Goal: Task Accomplishment & Management: Manage account settings

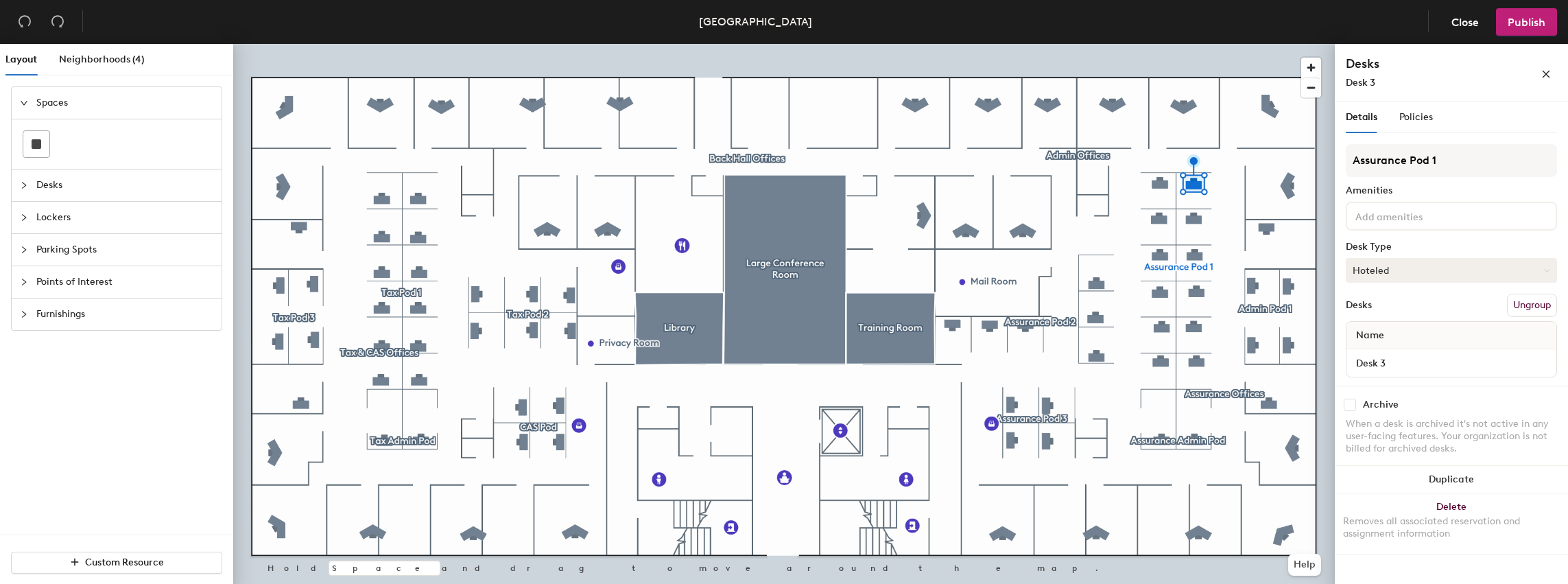
click at [1402, 267] on button "Hoteled" at bounding box center [1451, 270] width 211 height 25
click at [1383, 313] on div "Assigned" at bounding box center [1415, 312] width 137 height 21
click at [1360, 335] on span "Name" at bounding box center [1370, 335] width 42 height 25
click at [1365, 338] on span "Name" at bounding box center [1370, 335] width 42 height 25
drag, startPoint x: 1469, startPoint y: 93, endPoint x: 1478, endPoint y: 97, distance: 9.8
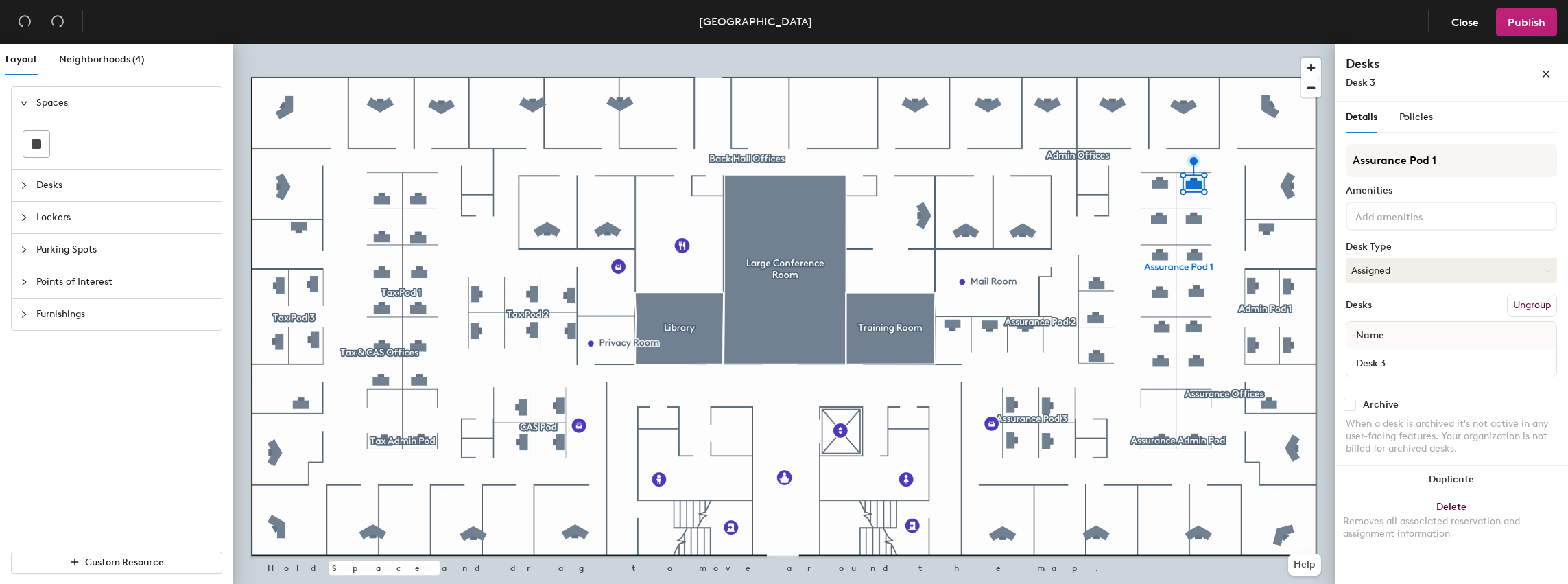
click at [1470, 93] on div "Desks Desk 3" at bounding box center [1451, 73] width 234 height 58
drag, startPoint x: 1436, startPoint y: 271, endPoint x: 1443, endPoint y: 281, distance: 12.2
click at [1438, 271] on button "Assigned" at bounding box center [1451, 270] width 211 height 25
click at [1391, 313] on div "Assigned" at bounding box center [1415, 312] width 137 height 21
click at [1528, 26] on span "Publish" at bounding box center [1526, 22] width 38 height 13
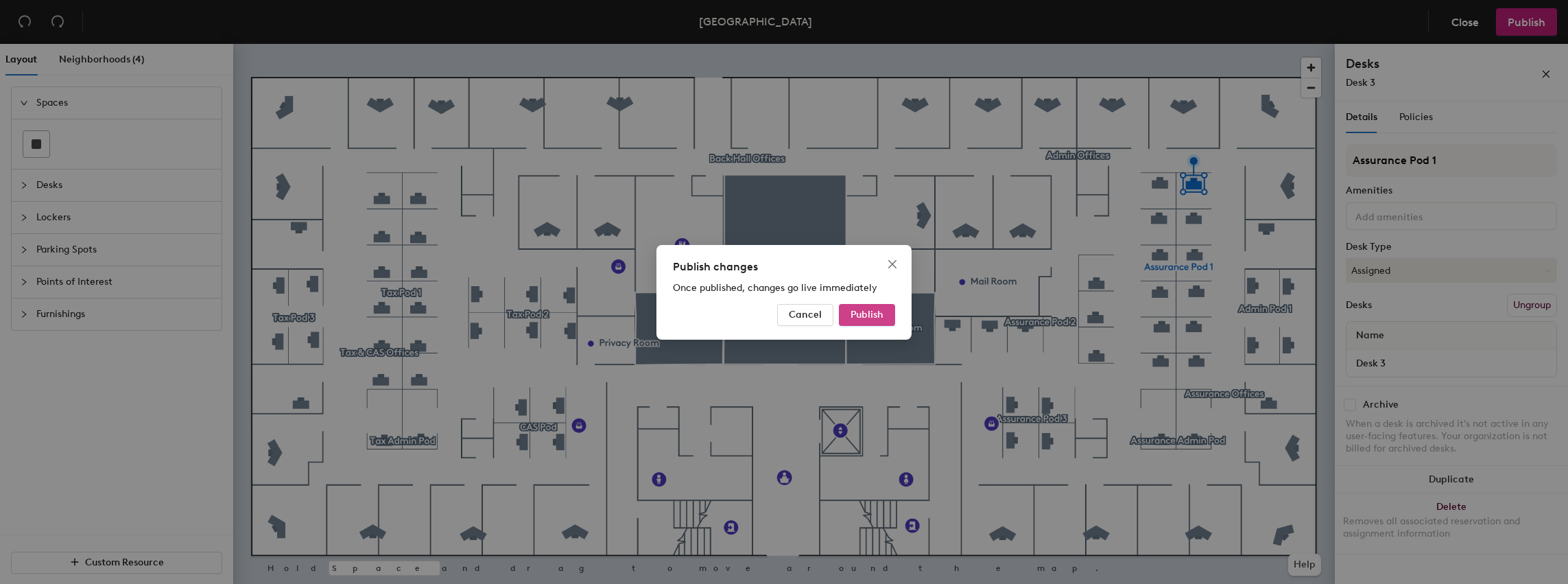
click at [868, 313] on span "Publish" at bounding box center [866, 314] width 33 height 12
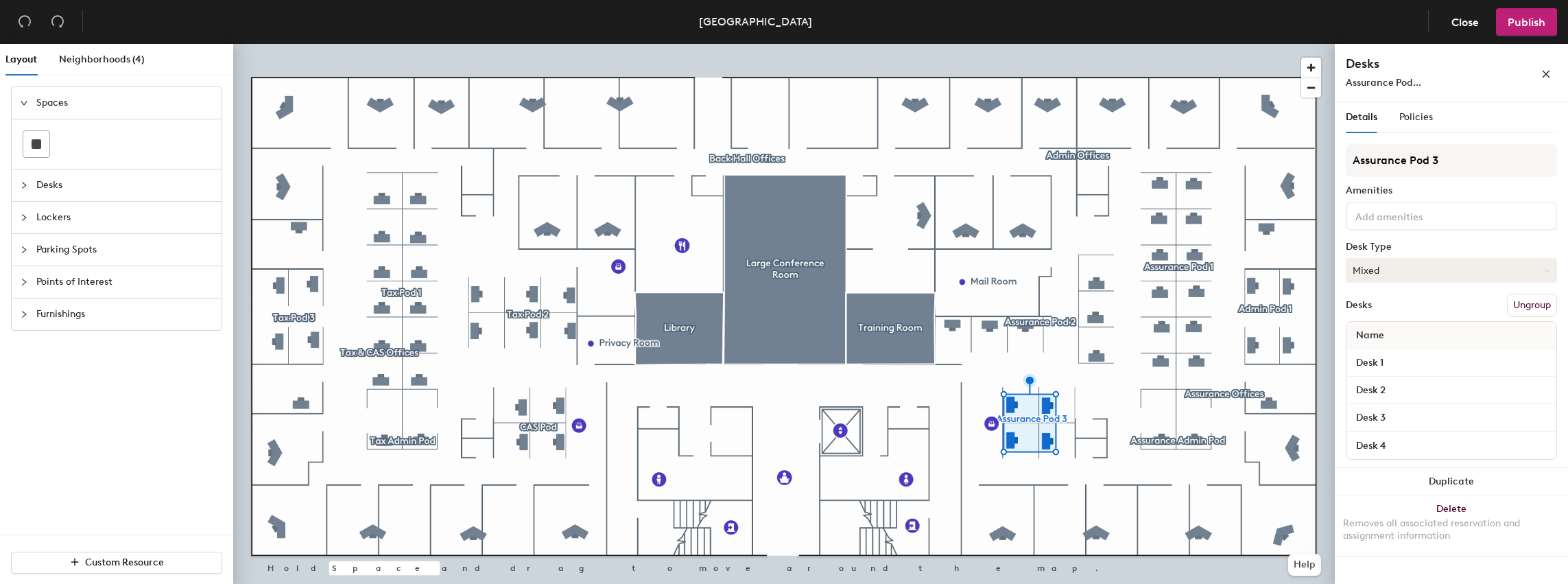
click at [1441, 268] on button "Mixed" at bounding box center [1451, 270] width 211 height 25
click at [1438, 268] on button "Mixed" at bounding box center [1451, 270] width 211 height 25
click at [1413, 268] on button "Hoteled" at bounding box center [1451, 270] width 211 height 25
click at [1378, 274] on button "Hoteled" at bounding box center [1451, 270] width 211 height 25
click at [1548, 271] on icon at bounding box center [1547, 271] width 6 height 6
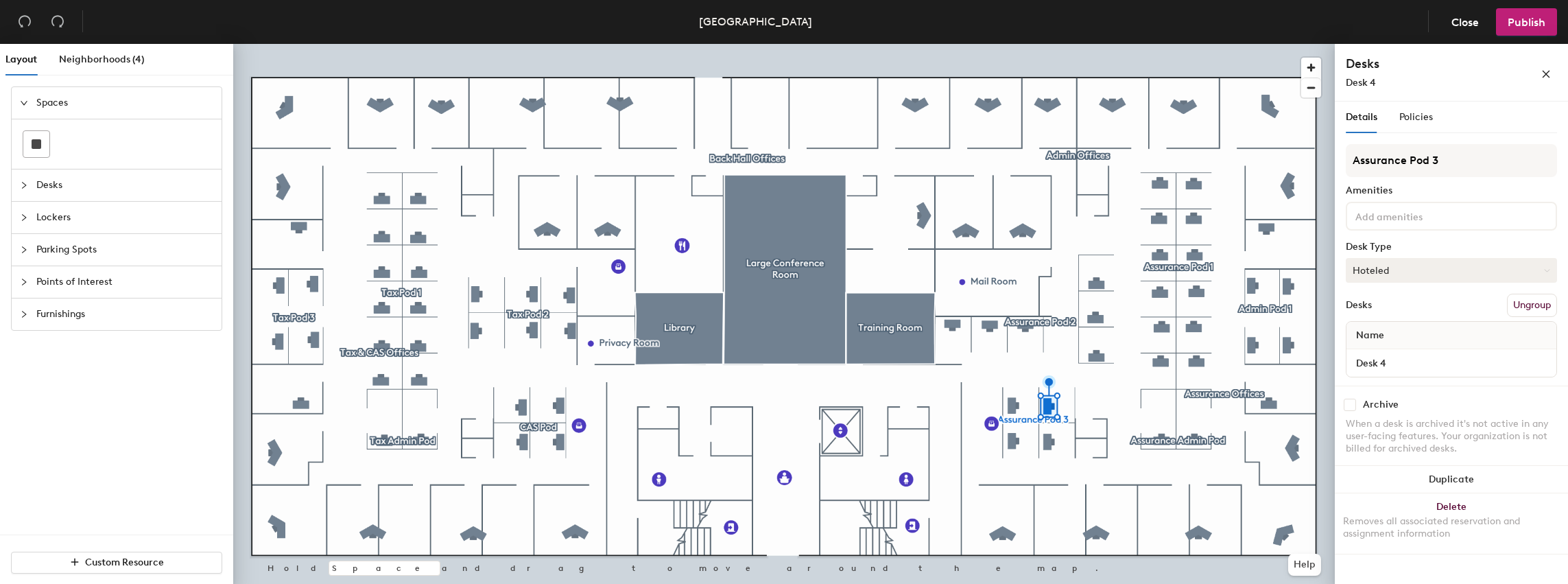
click at [1391, 275] on button "Hoteled" at bounding box center [1451, 270] width 211 height 25
click at [1359, 330] on div "Hot" at bounding box center [1415, 333] width 137 height 21
click at [1363, 275] on button "Hot" at bounding box center [1451, 270] width 211 height 25
click at [1367, 275] on button "Hot" at bounding box center [1451, 270] width 211 height 25
click at [1358, 273] on button "Hot" at bounding box center [1451, 270] width 211 height 25
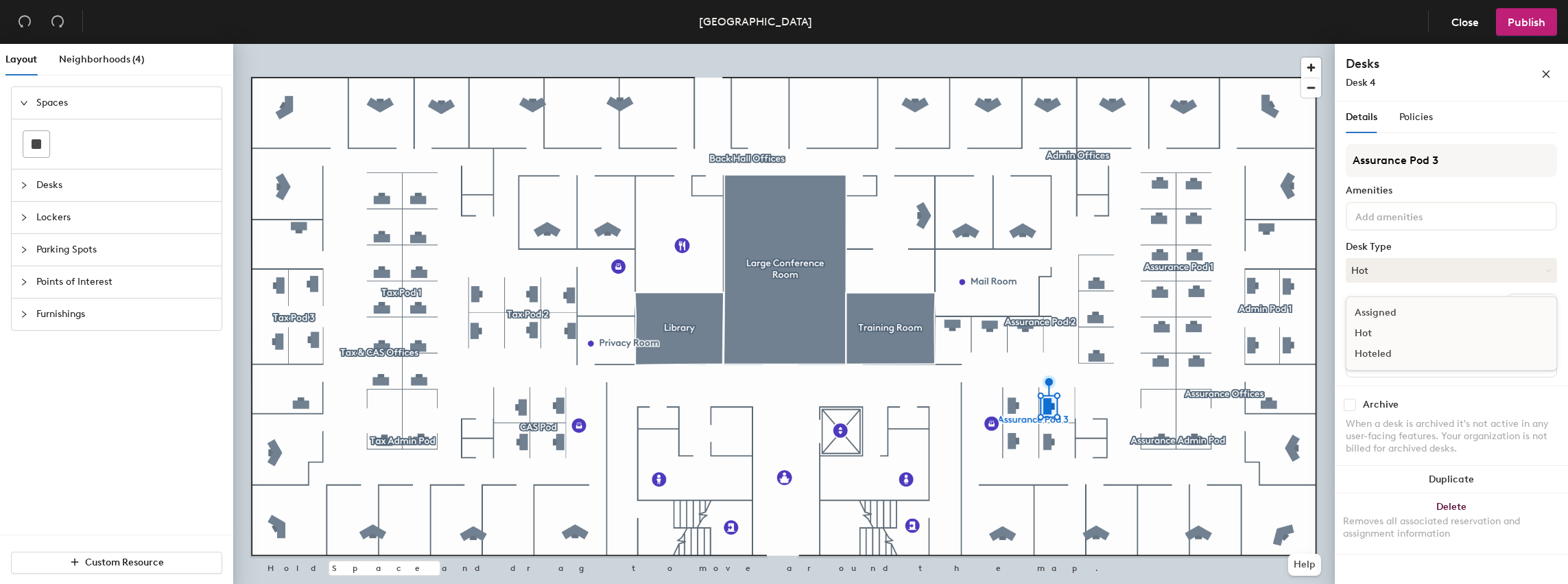
click at [1365, 310] on div "Assigned" at bounding box center [1415, 312] width 137 height 21
click at [1429, 270] on button "Assigned" at bounding box center [1451, 270] width 211 height 25
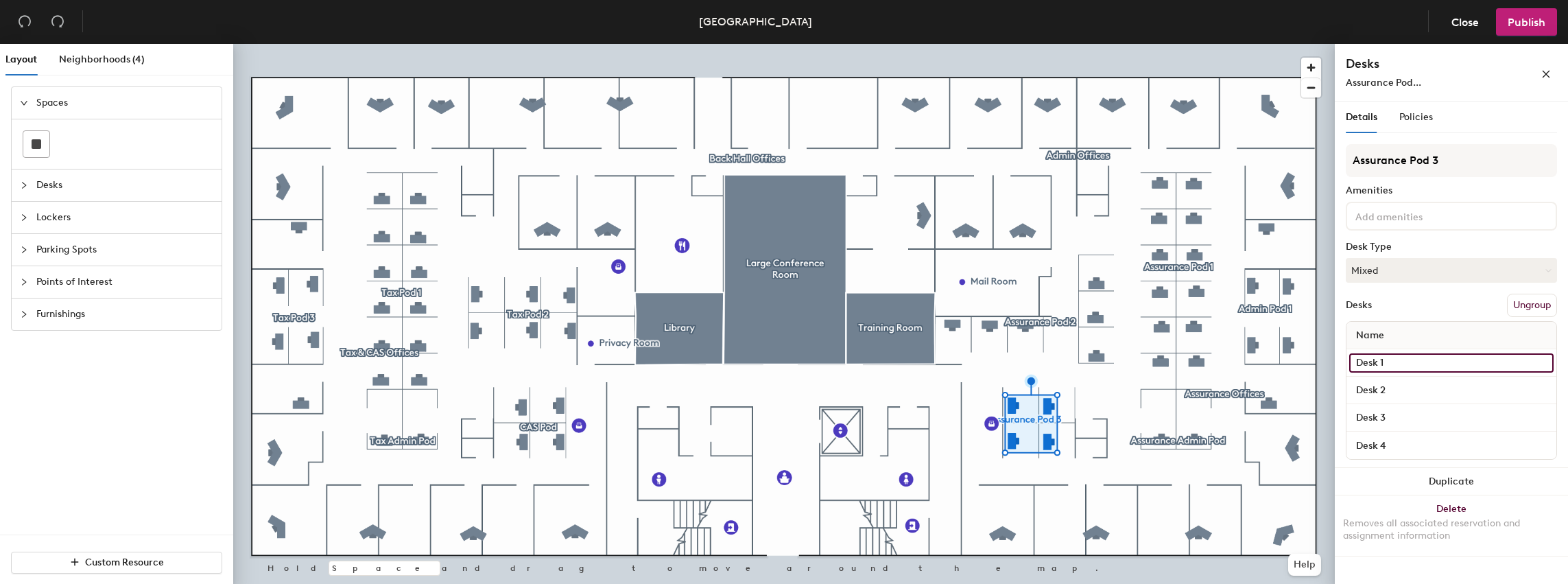
click at [1366, 364] on input "Desk 1" at bounding box center [1452, 362] width 205 height 19
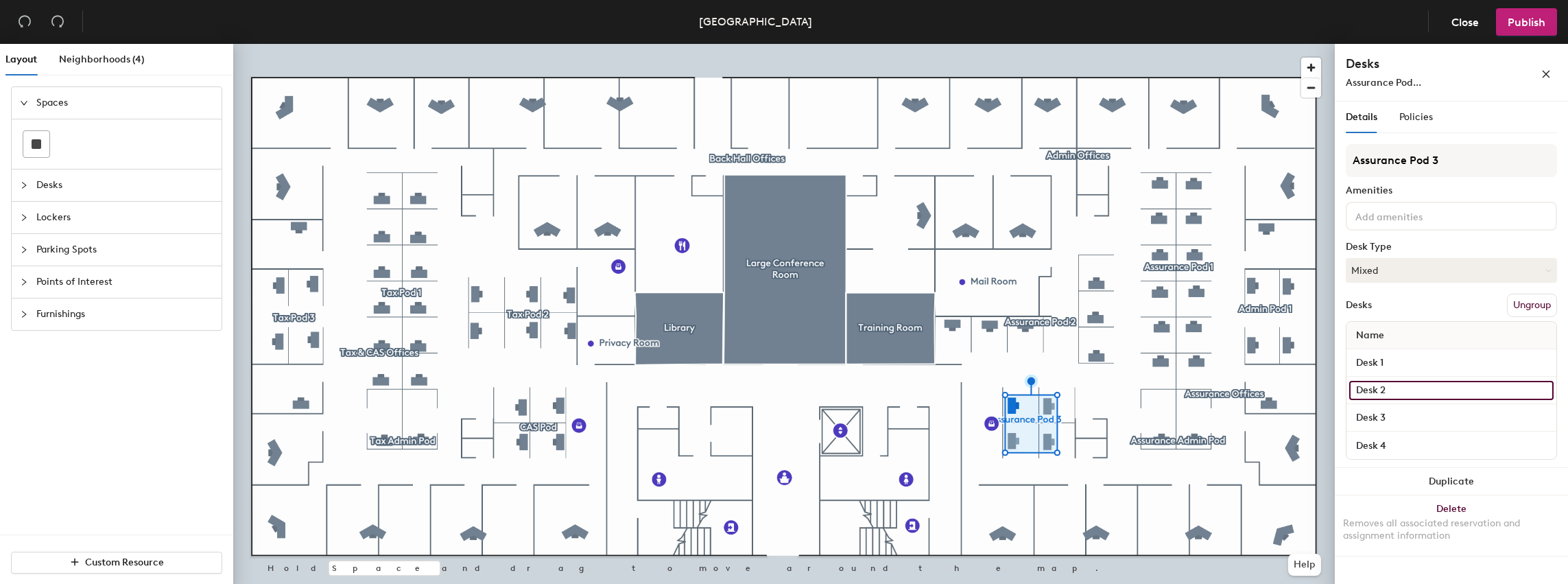
click at [1366, 392] on input "Desk 2" at bounding box center [1452, 390] width 205 height 19
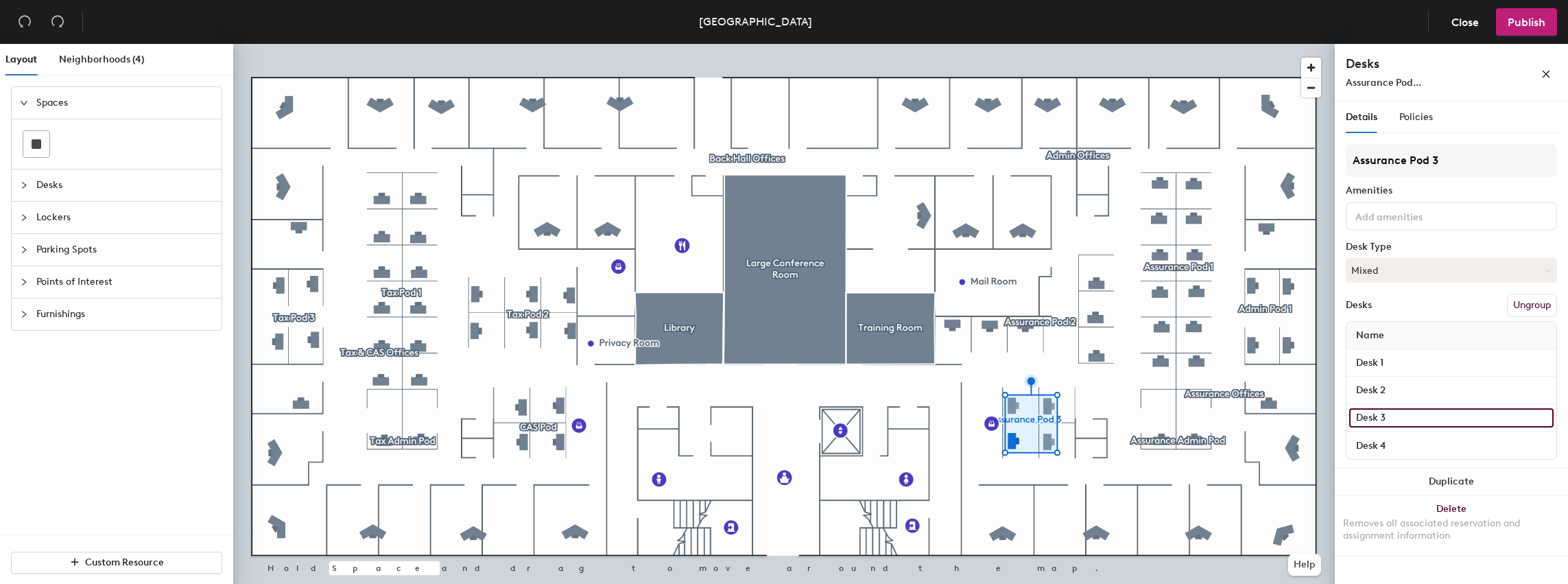
click at [1367, 419] on input "Desk 3" at bounding box center [1452, 417] width 205 height 19
click at [1543, 270] on button "Hoteled" at bounding box center [1451, 270] width 211 height 25
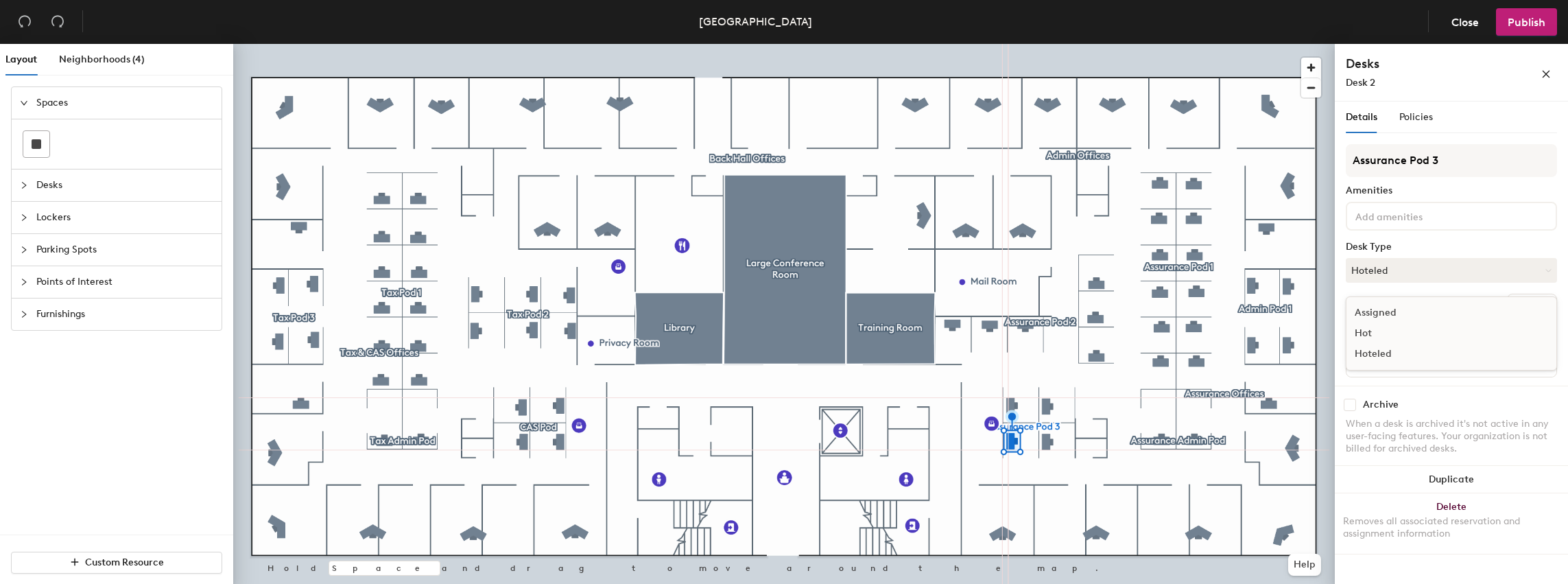
click at [1367, 308] on div "Assigned" at bounding box center [1415, 312] width 137 height 21
click at [1443, 276] on button "Mixed" at bounding box center [1451, 270] width 211 height 25
click at [1050, 44] on div at bounding box center [784, 44] width 1102 height 0
click at [1425, 272] on button "Mixed" at bounding box center [1451, 270] width 211 height 25
click at [1383, 306] on div "Assigned" at bounding box center [1415, 312] width 137 height 21
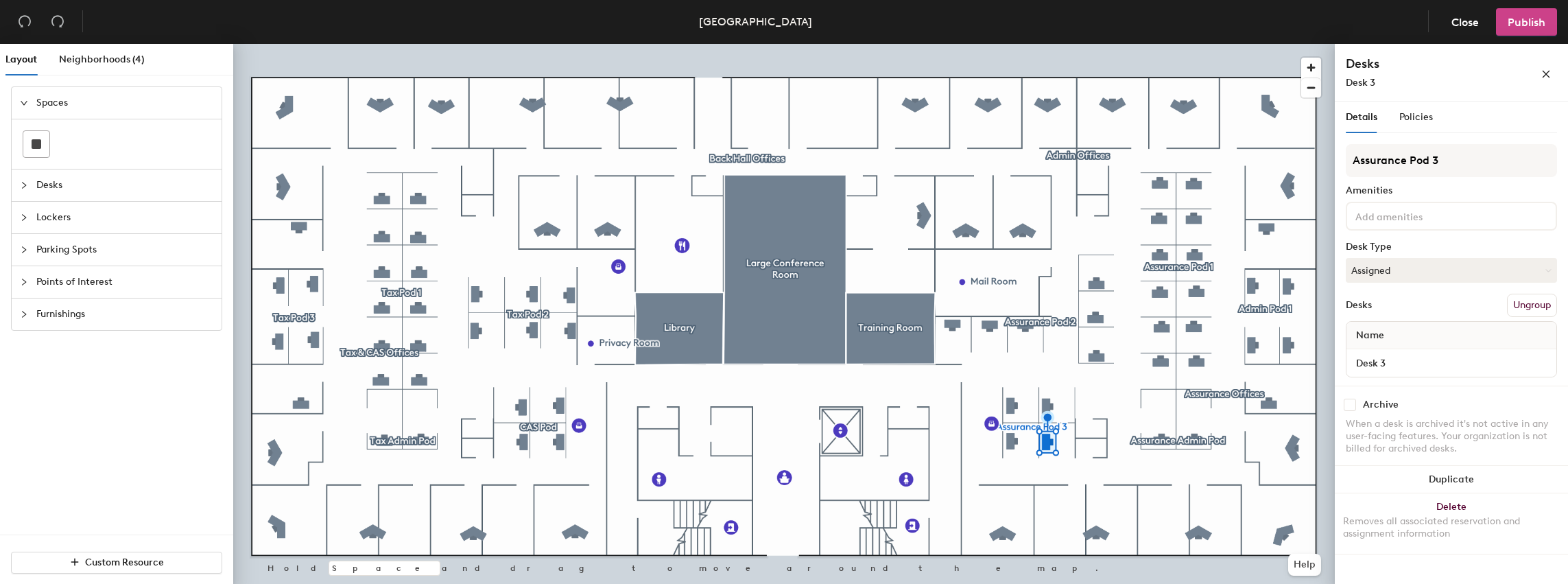
click at [1528, 17] on span "Publish" at bounding box center [1526, 22] width 38 height 13
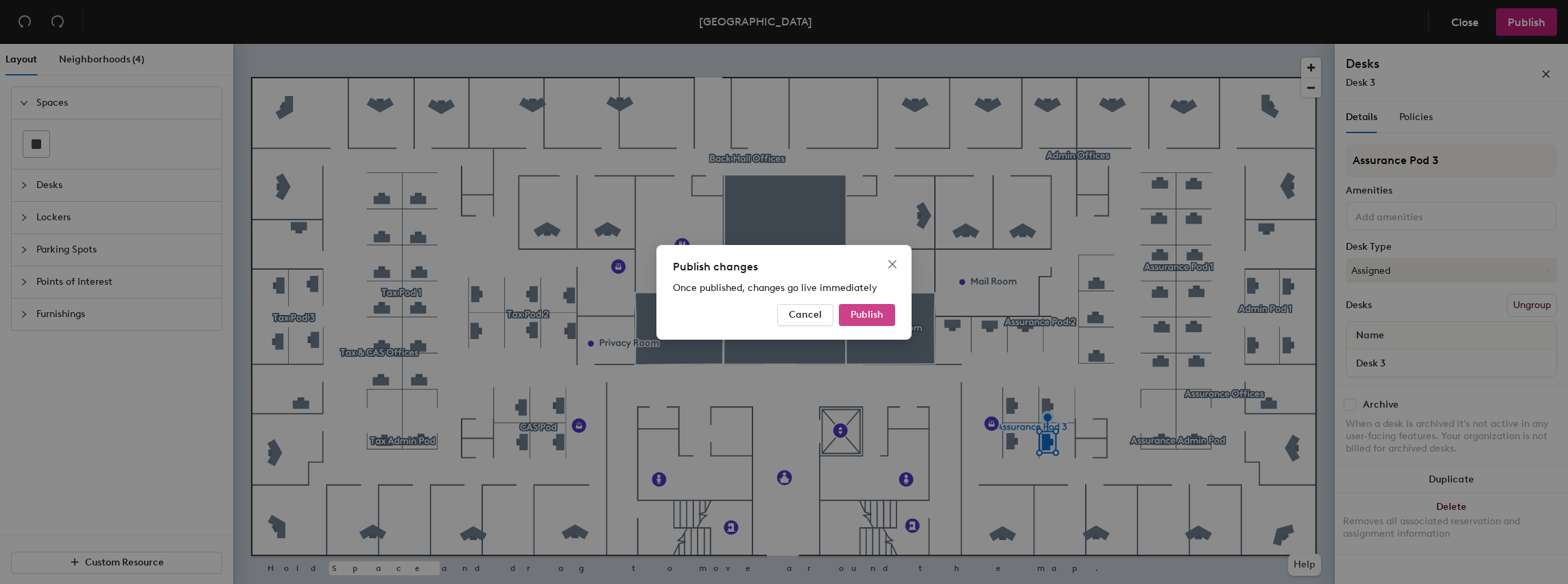
click at [850, 310] on span "Publish" at bounding box center [866, 314] width 33 height 12
